Goal: Task Accomplishment & Management: Use online tool/utility

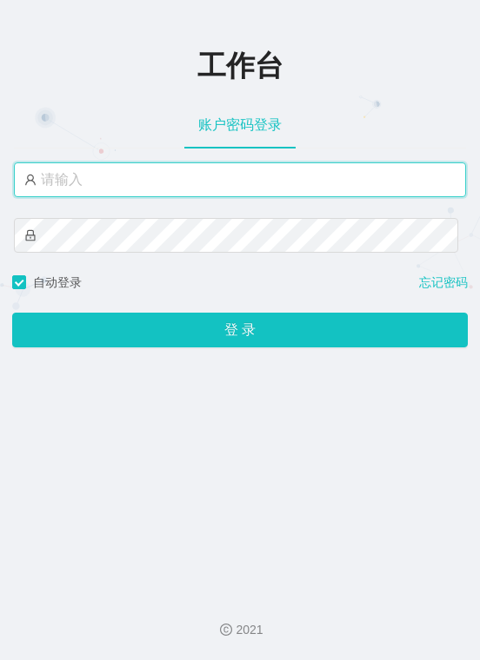
click at [116, 179] on input "text" at bounding box center [240, 179] width 452 height 35
paste input "admin"
type input "admin"
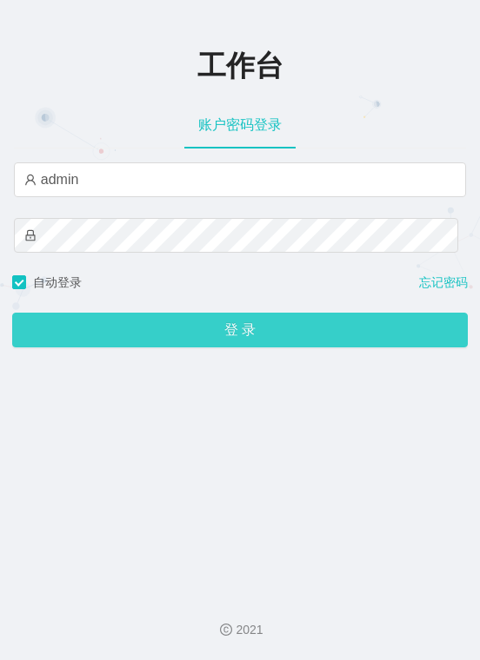
click at [131, 334] on button "登 录" at bounding box center [239, 330] width 455 height 35
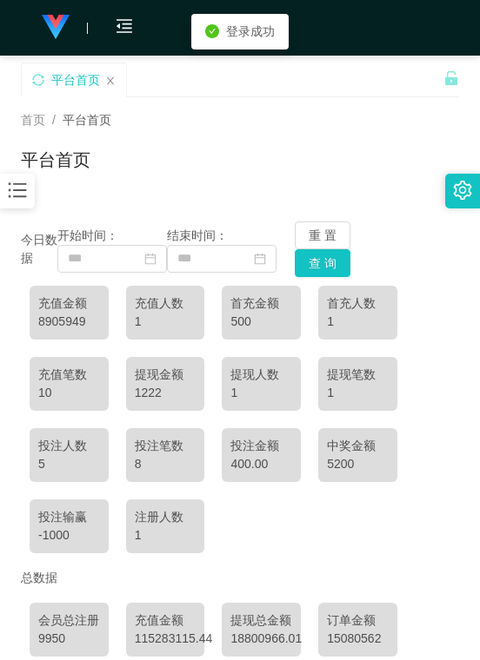
click at [444, 276] on div "今日数据 开始时间： 结束时间： 重 置 查 询" at bounding box center [240, 250] width 438 height 56
